Goal: Transaction & Acquisition: Purchase product/service

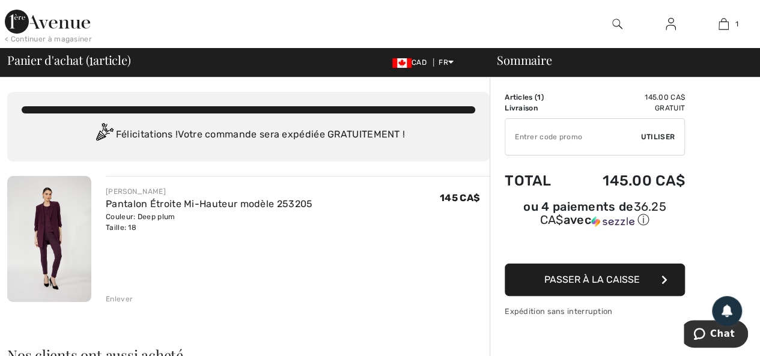
click at [611, 135] on input "TEXT" at bounding box center [573, 137] width 136 height 36
type input "NEW15"
click at [658, 136] on span "Utiliser" at bounding box center [658, 137] width 34 height 11
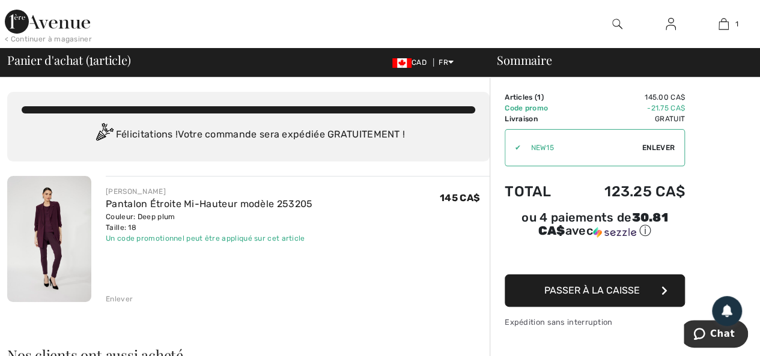
click at [596, 285] on span "Passer à la caisse" at bounding box center [593, 290] width 96 height 11
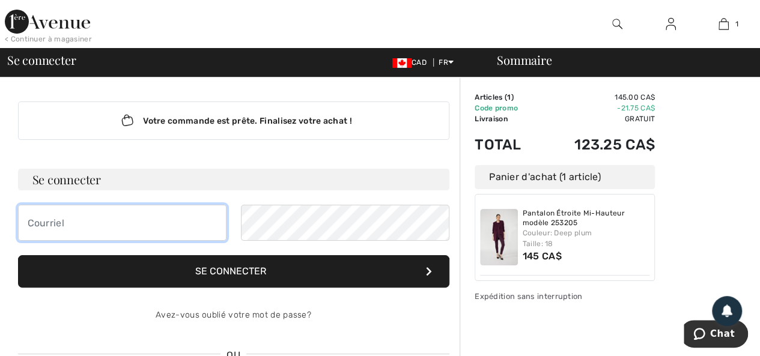
click at [192, 222] on input "email" at bounding box center [122, 223] width 209 height 36
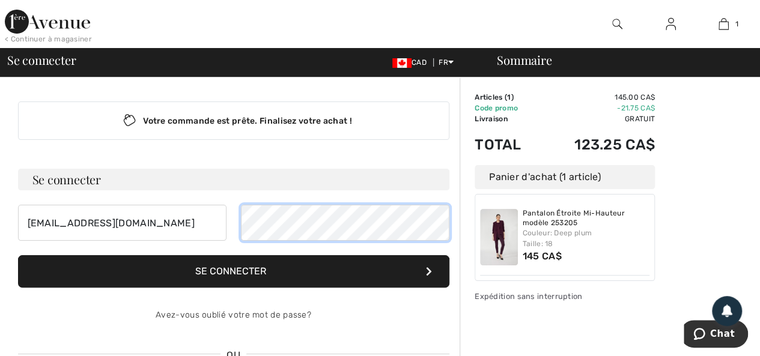
click at [237, 261] on form "Se connecter [EMAIL_ADDRESS][DOMAIN_NAME] Se connecter Avez-vous oublié votre m…" at bounding box center [234, 251] width 432 height 165
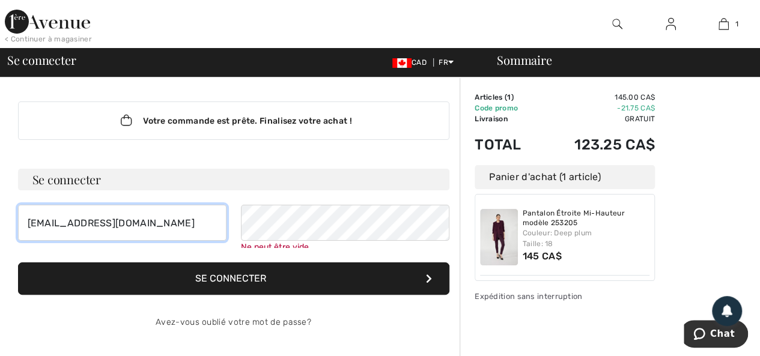
click at [142, 224] on input "[EMAIL_ADDRESS][DOMAIN_NAME]" at bounding box center [122, 223] width 209 height 36
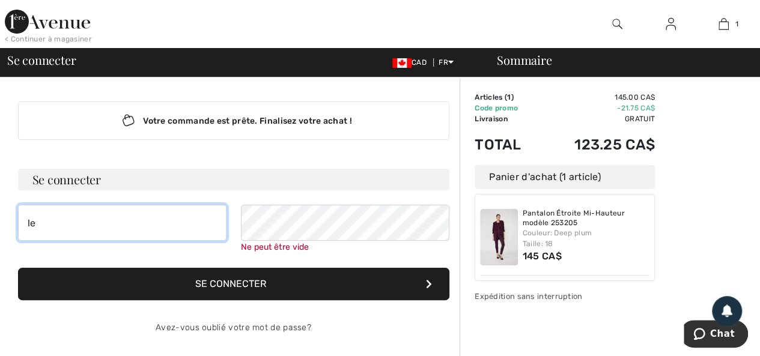
type input "l"
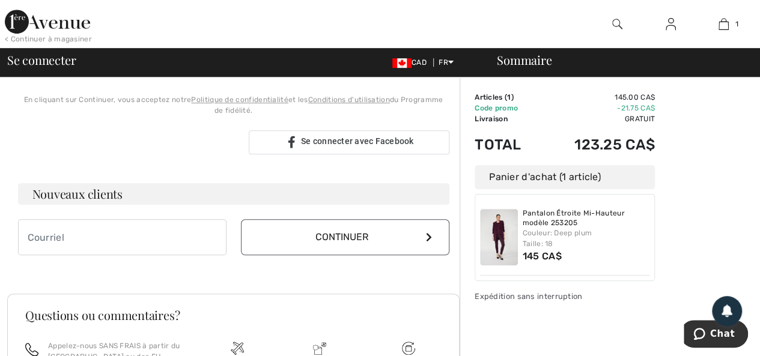
scroll to position [349, 0]
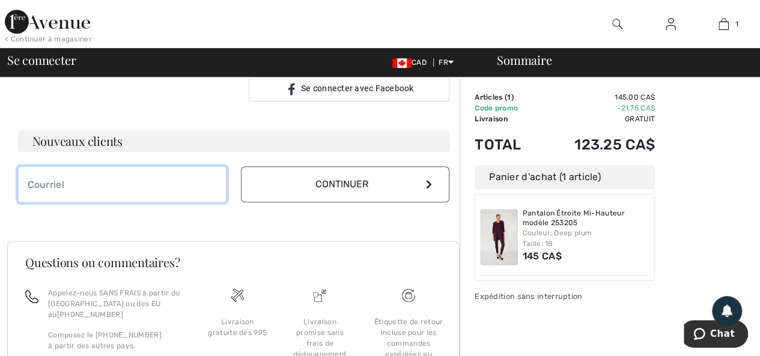
click at [141, 182] on input "email" at bounding box center [122, 184] width 209 height 36
type input "[EMAIL_ADDRESS][DOMAIN_NAME]"
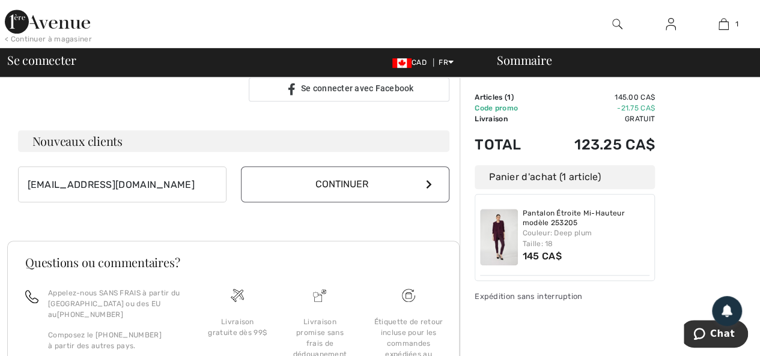
click at [430, 184] on icon at bounding box center [429, 185] width 6 height 10
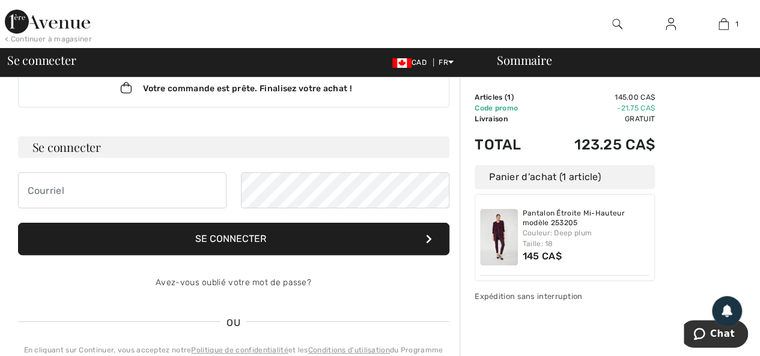
scroll to position [19, 0]
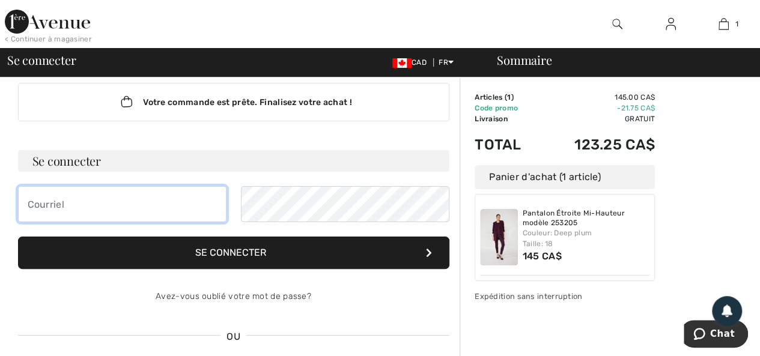
click at [196, 206] on input "email" at bounding box center [122, 204] width 209 height 36
type input "[EMAIL_ADDRESS][DOMAIN_NAME]"
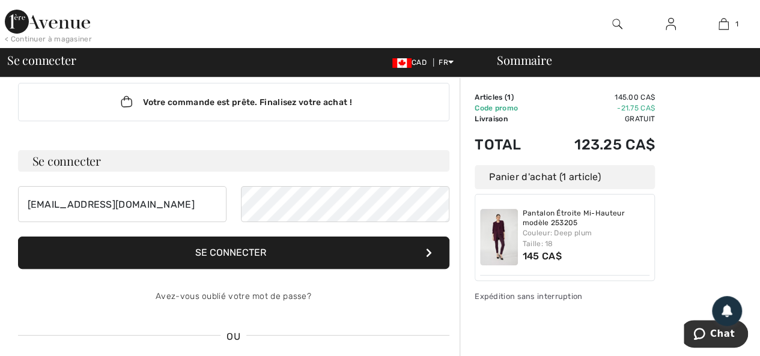
click at [312, 252] on button "Se connecter" at bounding box center [234, 253] width 432 height 32
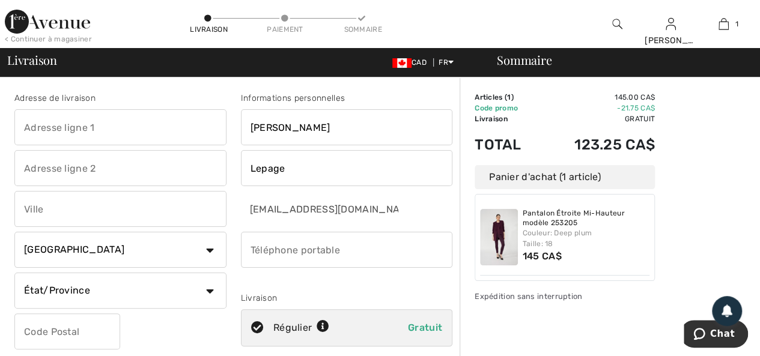
click at [151, 127] on input "text" at bounding box center [120, 127] width 212 height 36
type input "1350 Rue des Jardins-Mérici #713"
type input "713"
type input "Québec"
select select "QC"
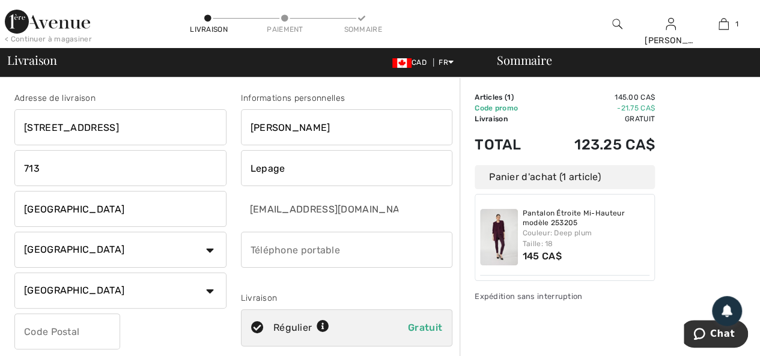
type input "G1S 0E1"
type input "5149416252"
type input "G1S0E1"
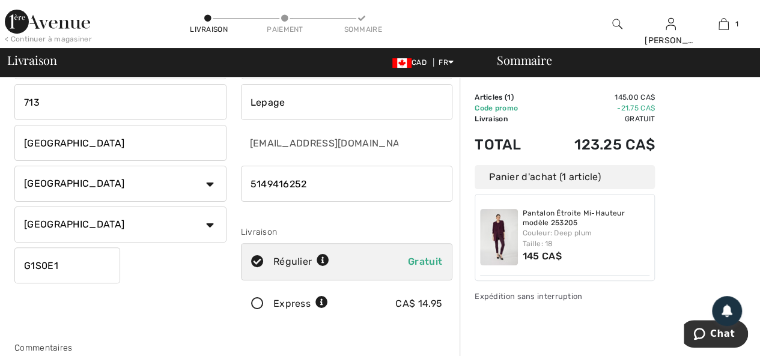
scroll to position [249, 0]
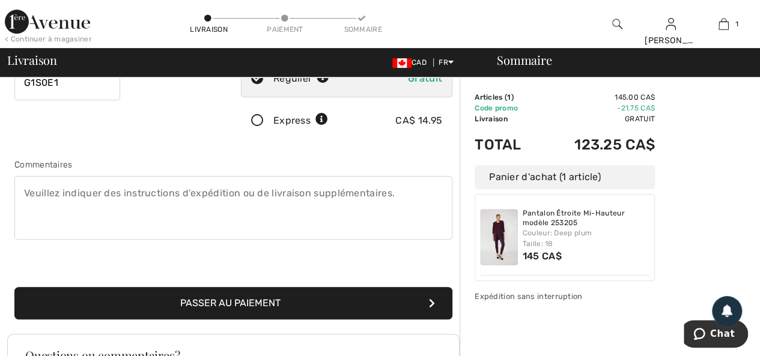
click at [287, 303] on button "Passer au paiement" at bounding box center [233, 303] width 438 height 32
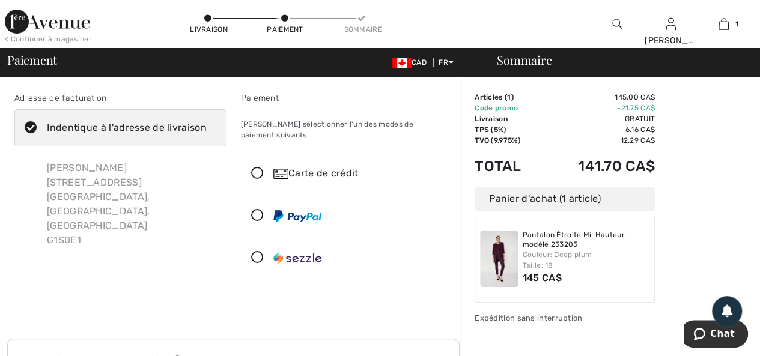
click at [256, 168] on icon at bounding box center [258, 174] width 32 height 13
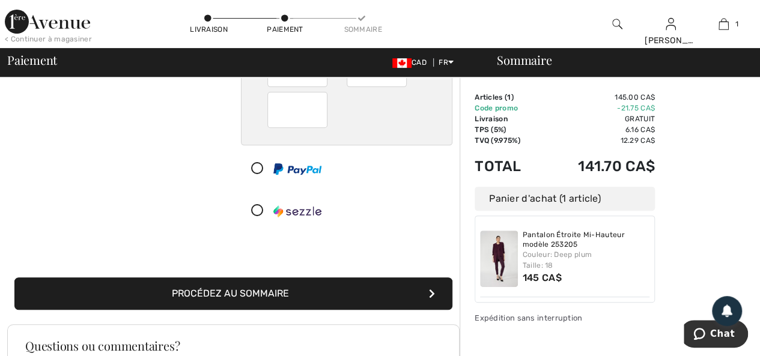
scroll to position [189, 0]
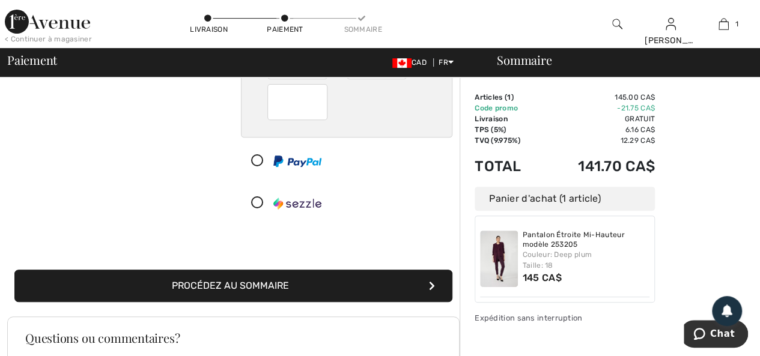
click at [264, 270] on button "Procédez au sommaire" at bounding box center [233, 286] width 438 height 32
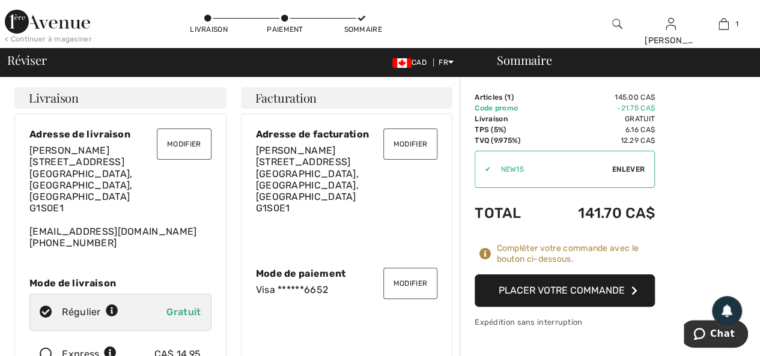
click at [560, 292] on button "Placer votre commande" at bounding box center [565, 291] width 180 height 32
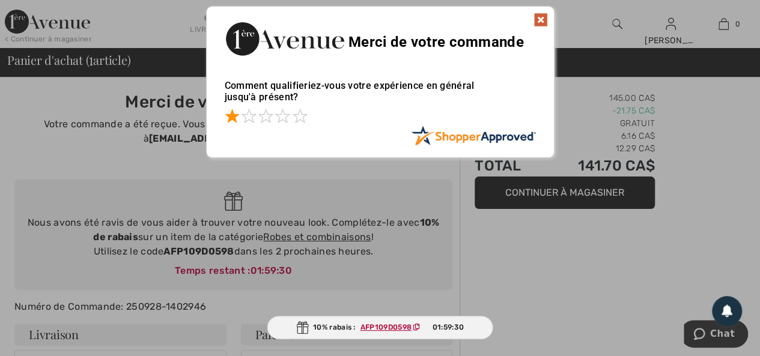
click at [231, 117] on span at bounding box center [232, 116] width 14 height 14
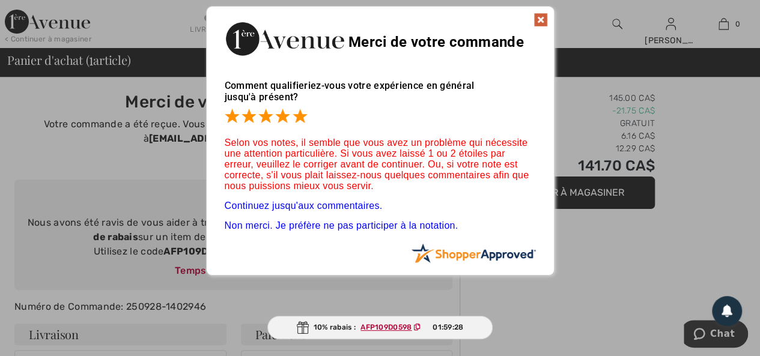
click at [299, 117] on span at bounding box center [300, 116] width 14 height 14
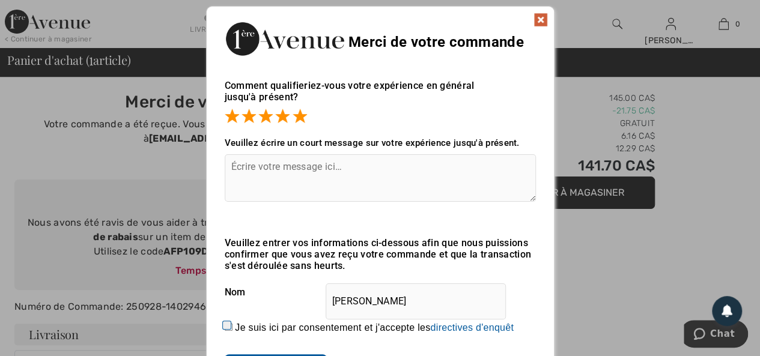
click at [350, 168] on textarea at bounding box center [380, 177] width 311 height 47
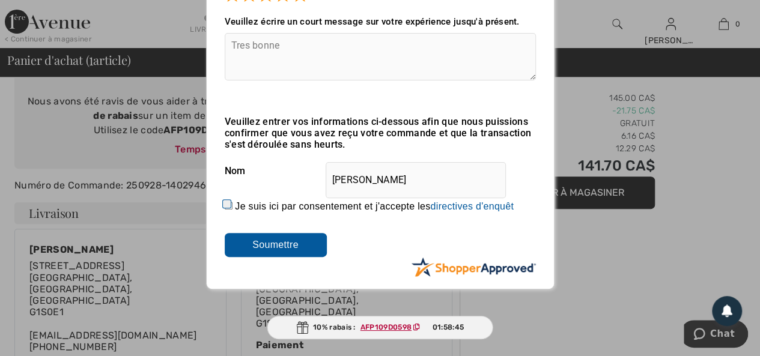
scroll to position [136, 0]
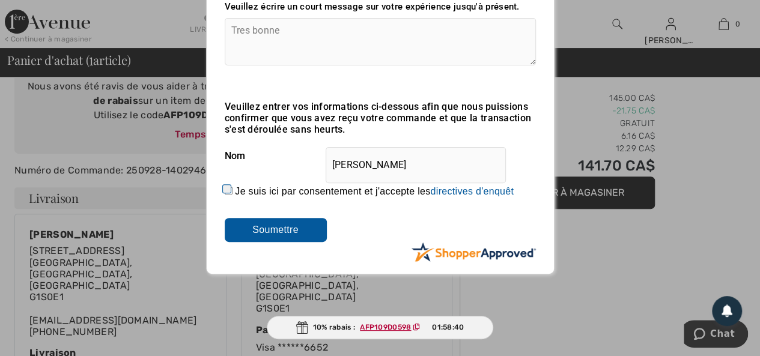
type textarea "Tres bonne"
click at [307, 231] on input "Soumettre" at bounding box center [276, 230] width 102 height 24
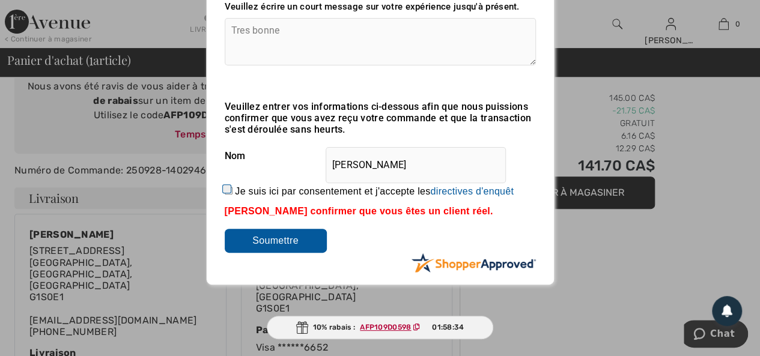
click at [227, 190] on input "Je suis ici par consentement et j'accepte les En soumettant une évaluation, vou…" at bounding box center [229, 191] width 8 height 8
checkbox input "true"
click at [257, 237] on input "Soumettre" at bounding box center [276, 241] width 102 height 24
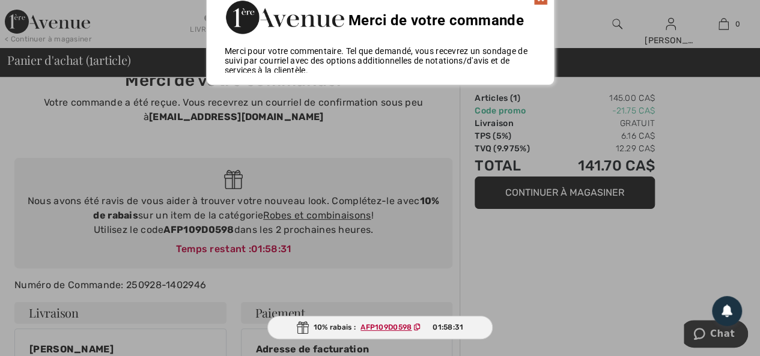
scroll to position [0, 0]
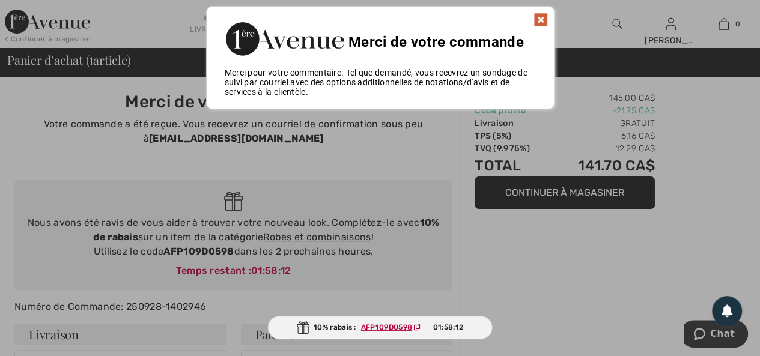
click at [542, 17] on img at bounding box center [541, 20] width 14 height 14
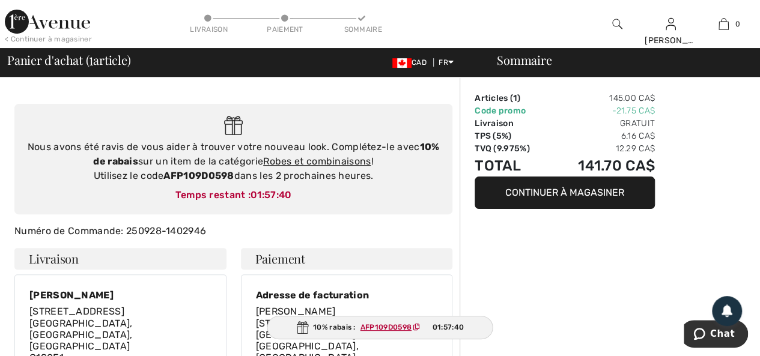
scroll to position [64, 0]
